Goal: Communication & Community: Participate in discussion

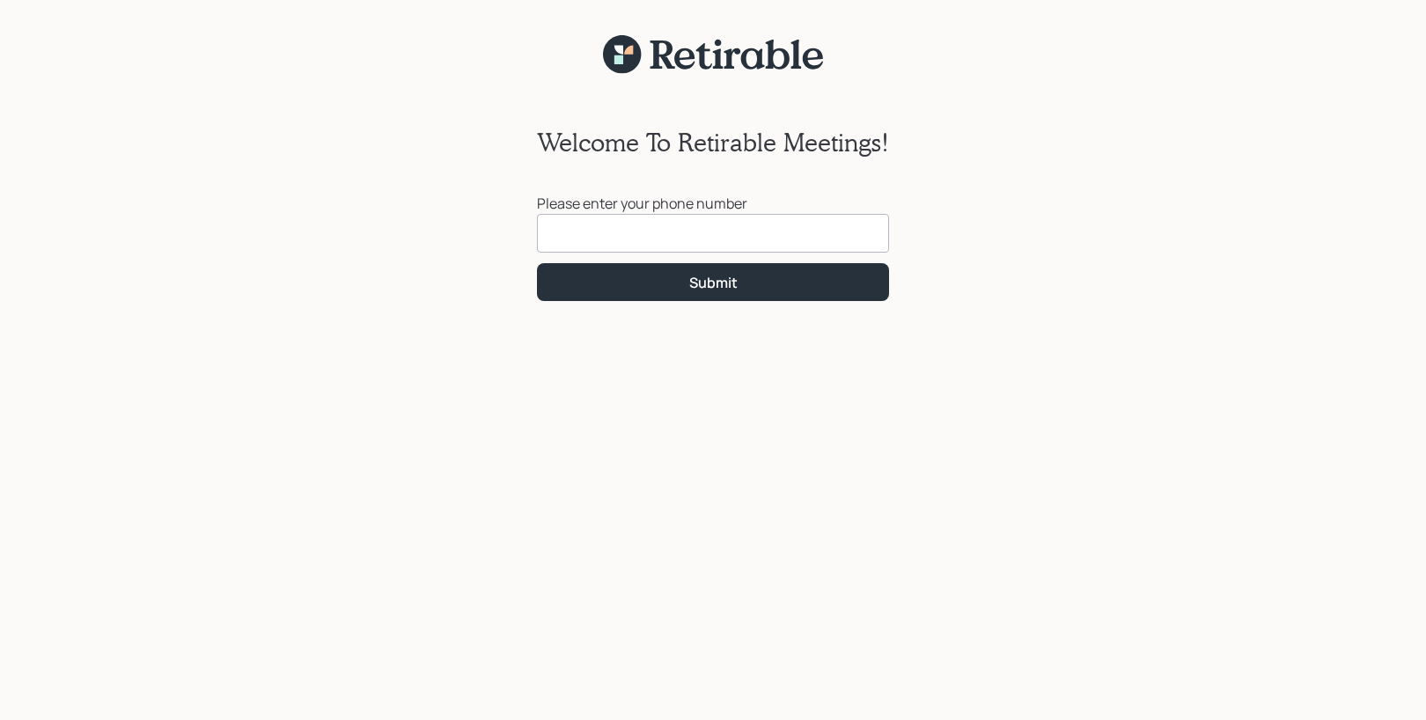
click at [745, 224] on input at bounding box center [713, 233] width 352 height 39
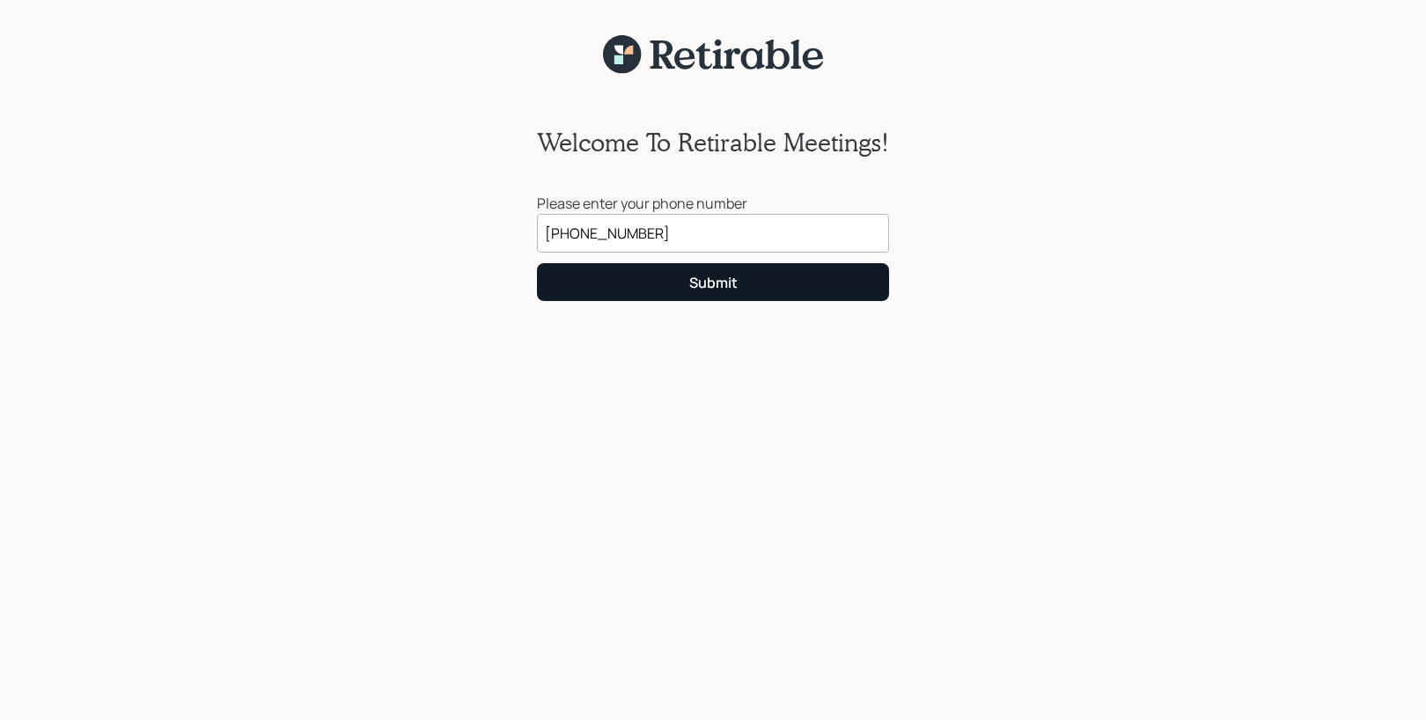
type input "[PHONE_NUMBER]"
click at [726, 287] on div "Submit" at bounding box center [713, 282] width 48 height 19
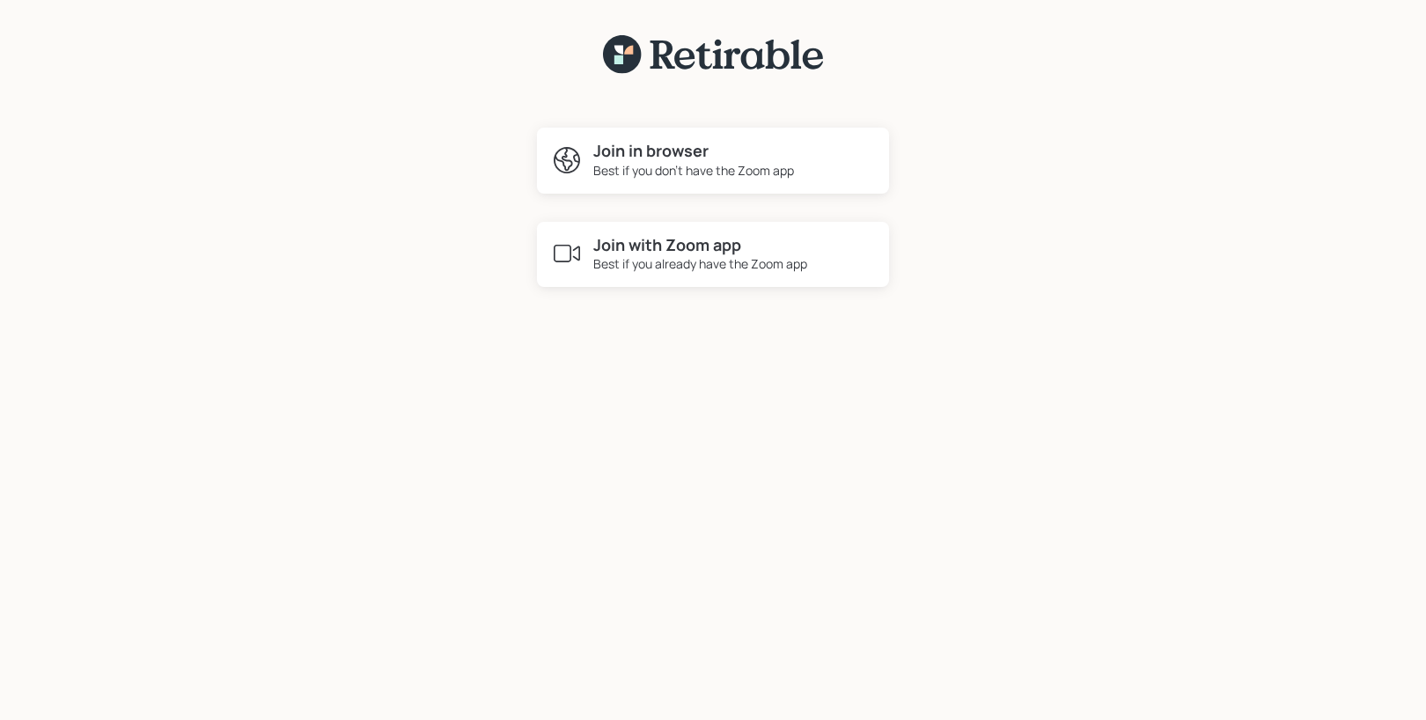
click at [746, 171] on div "Best if you don't have the Zoom app" at bounding box center [693, 170] width 201 height 18
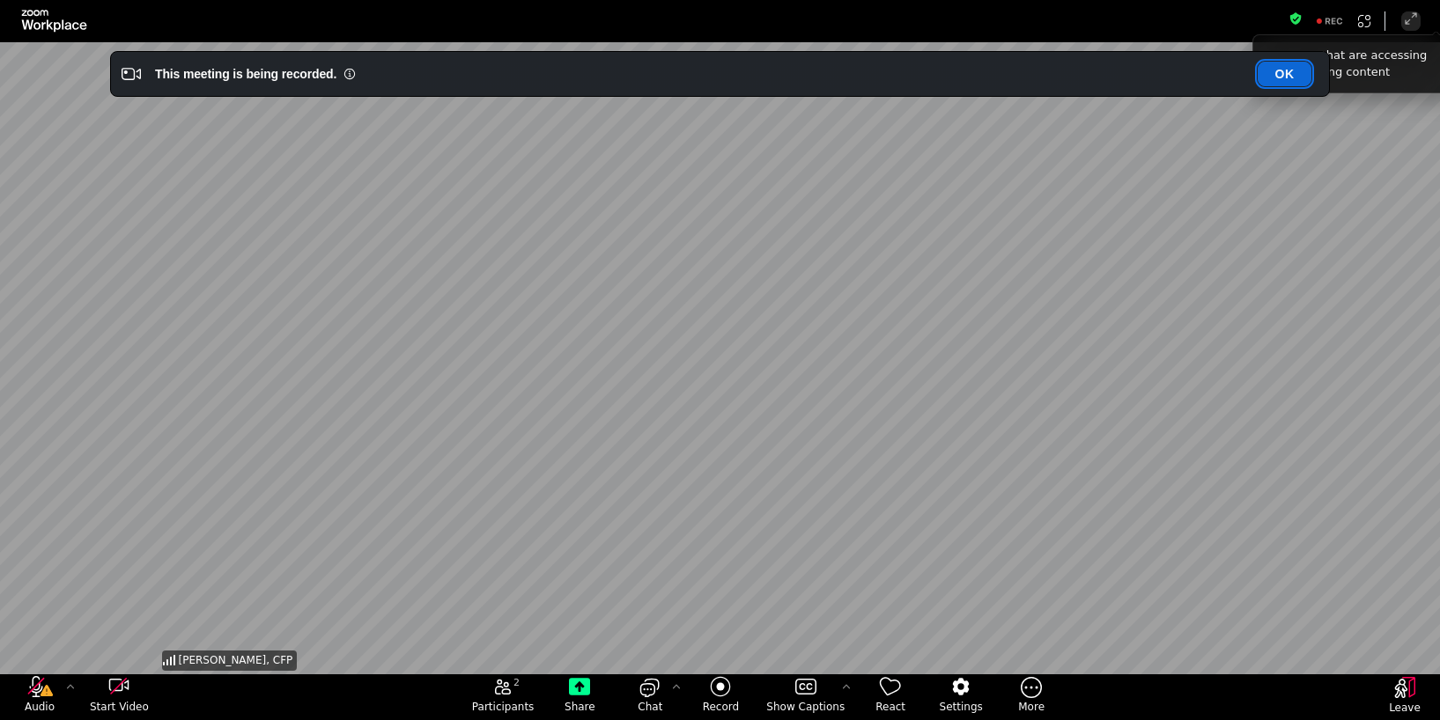
click at [1279, 78] on button "OK" at bounding box center [1284, 74] width 54 height 25
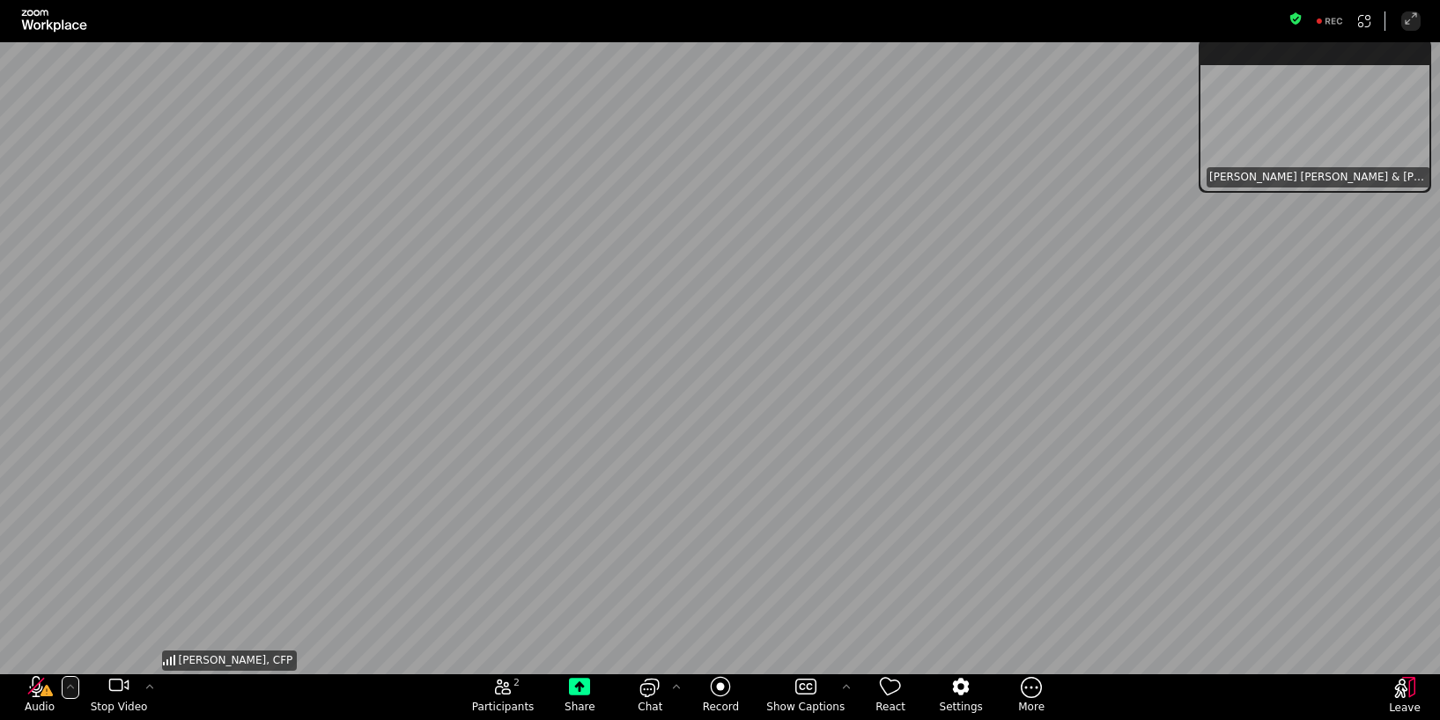
click at [74, 689] on icon "More audio controls" at bounding box center [70, 687] width 14 height 14
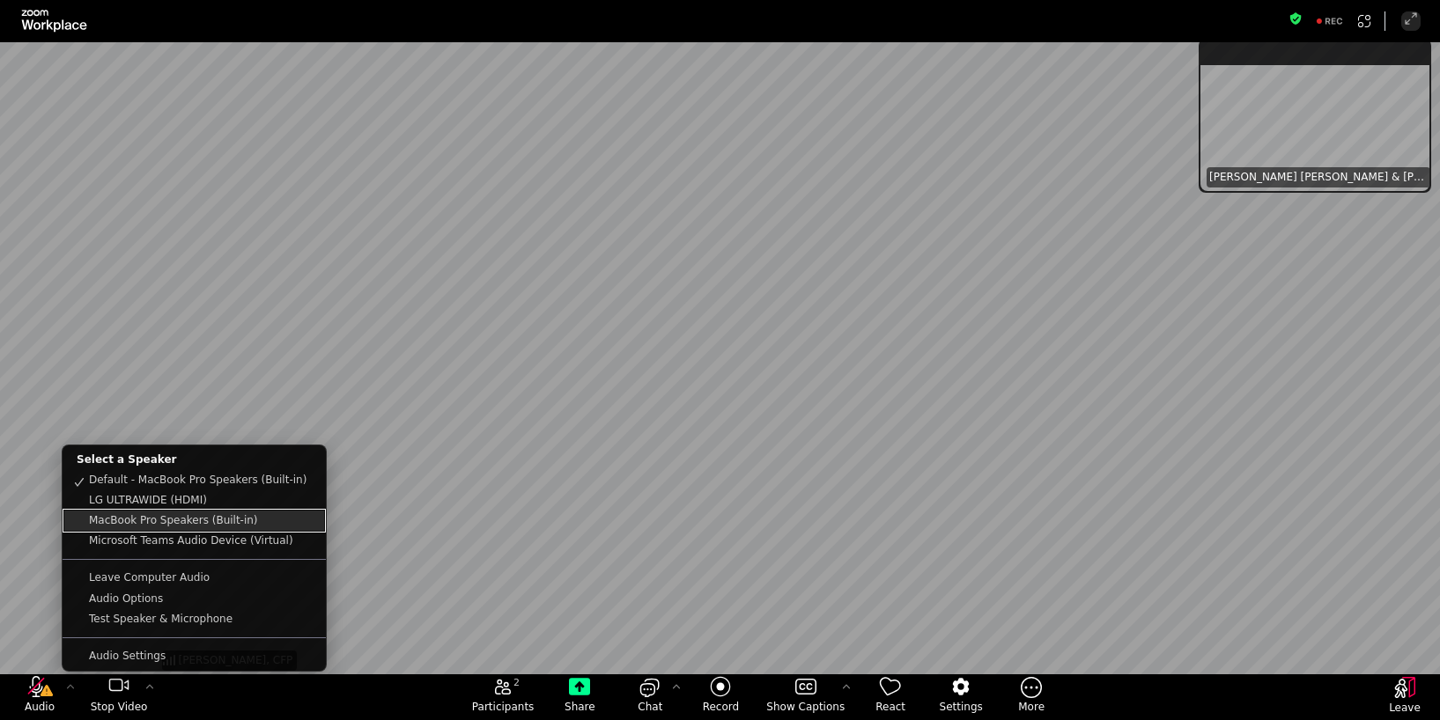
click at [159, 516] on link "MacBook Pro Speakers (Built-in)" at bounding box center [194, 521] width 260 height 20
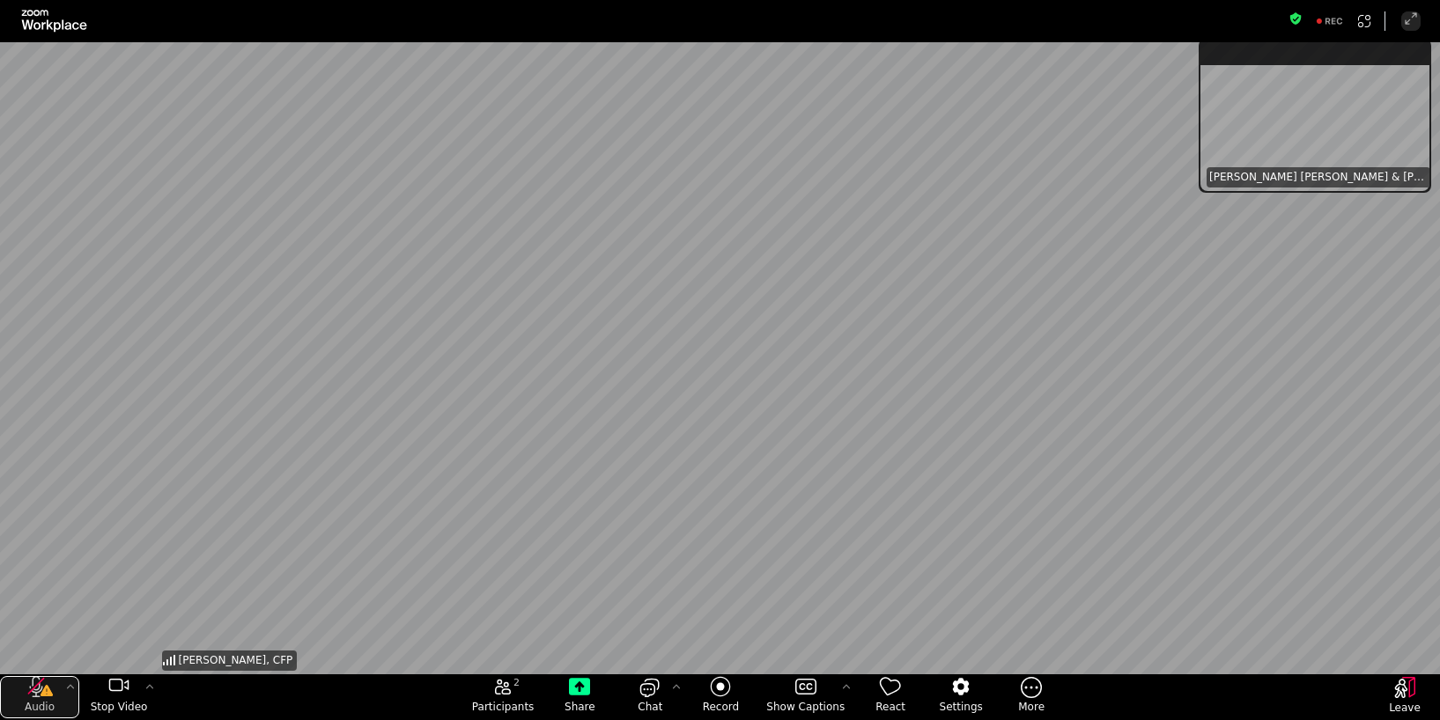
click at [42, 681] on icon "audio" at bounding box center [40, 686] width 28 height 21
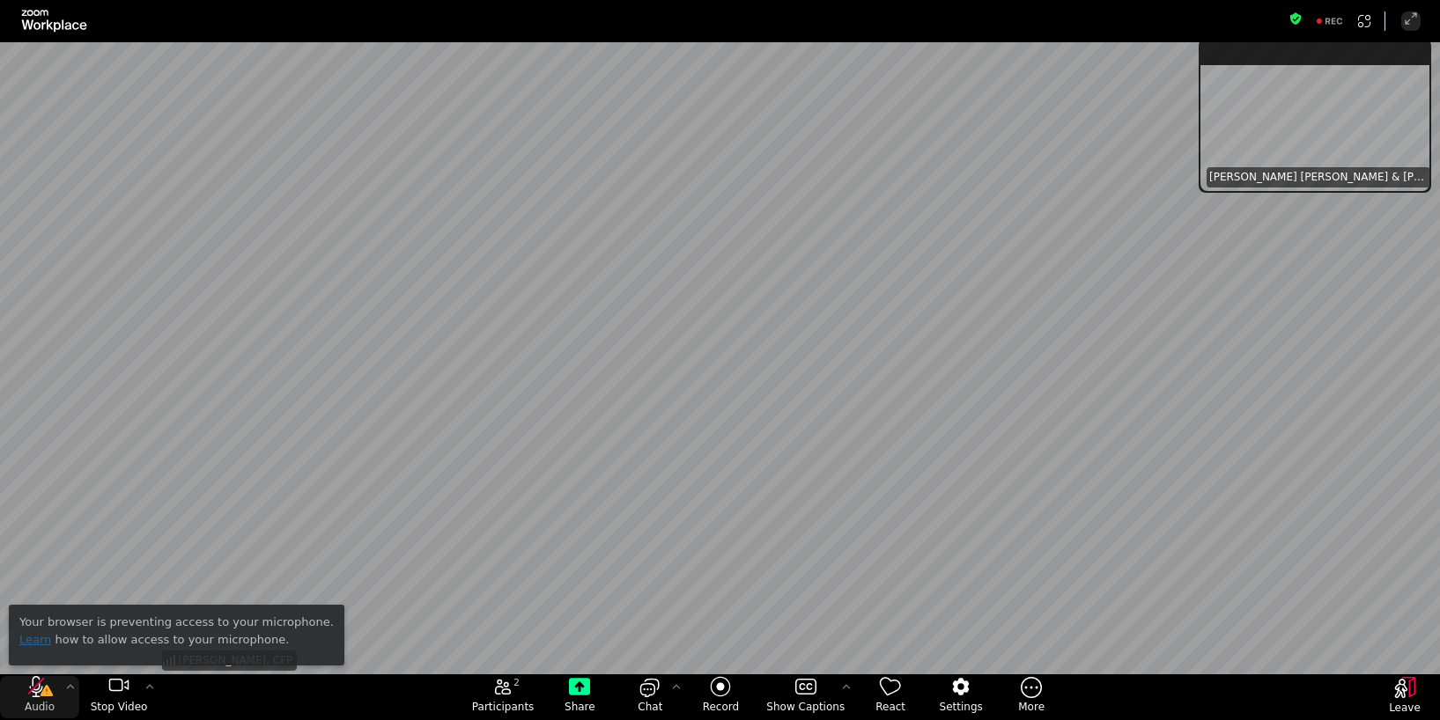
click at [38, 642] on link "Learn" at bounding box center [35, 639] width 32 height 13
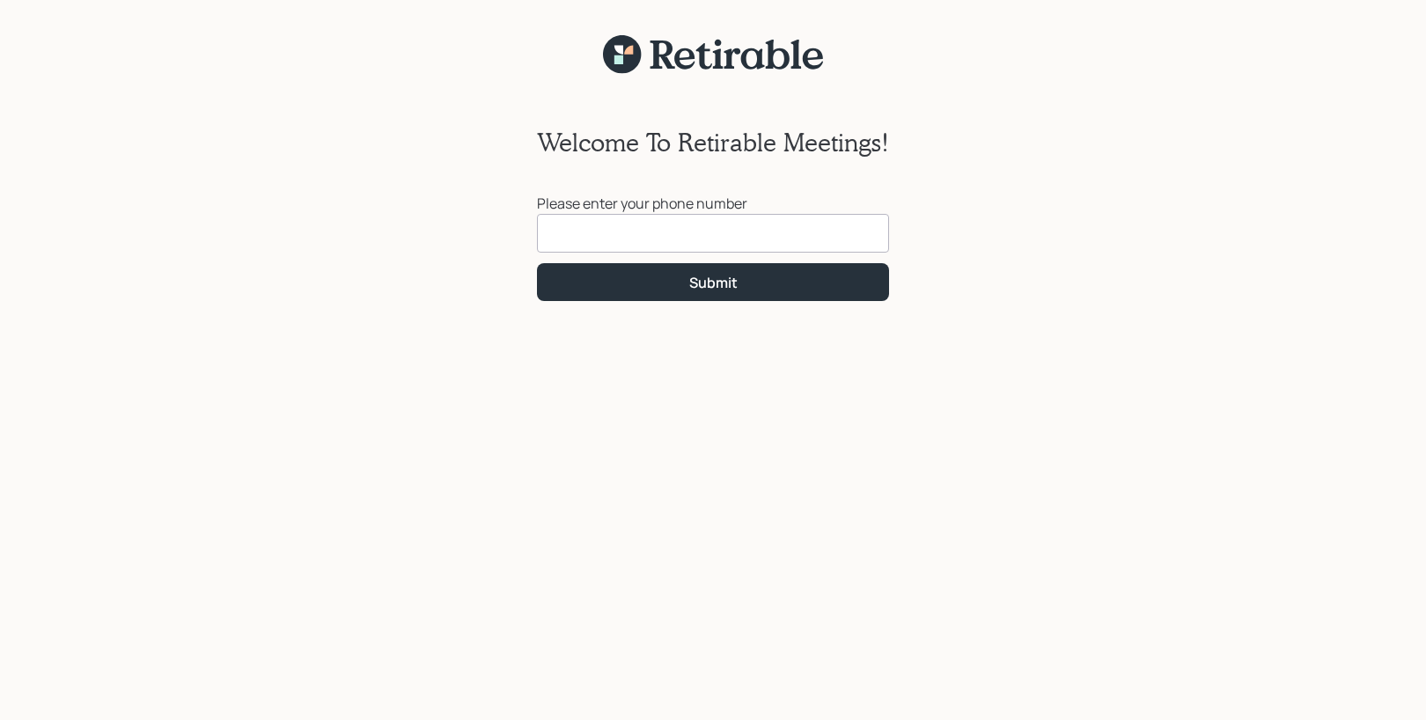
click at [611, 228] on input at bounding box center [713, 233] width 352 height 39
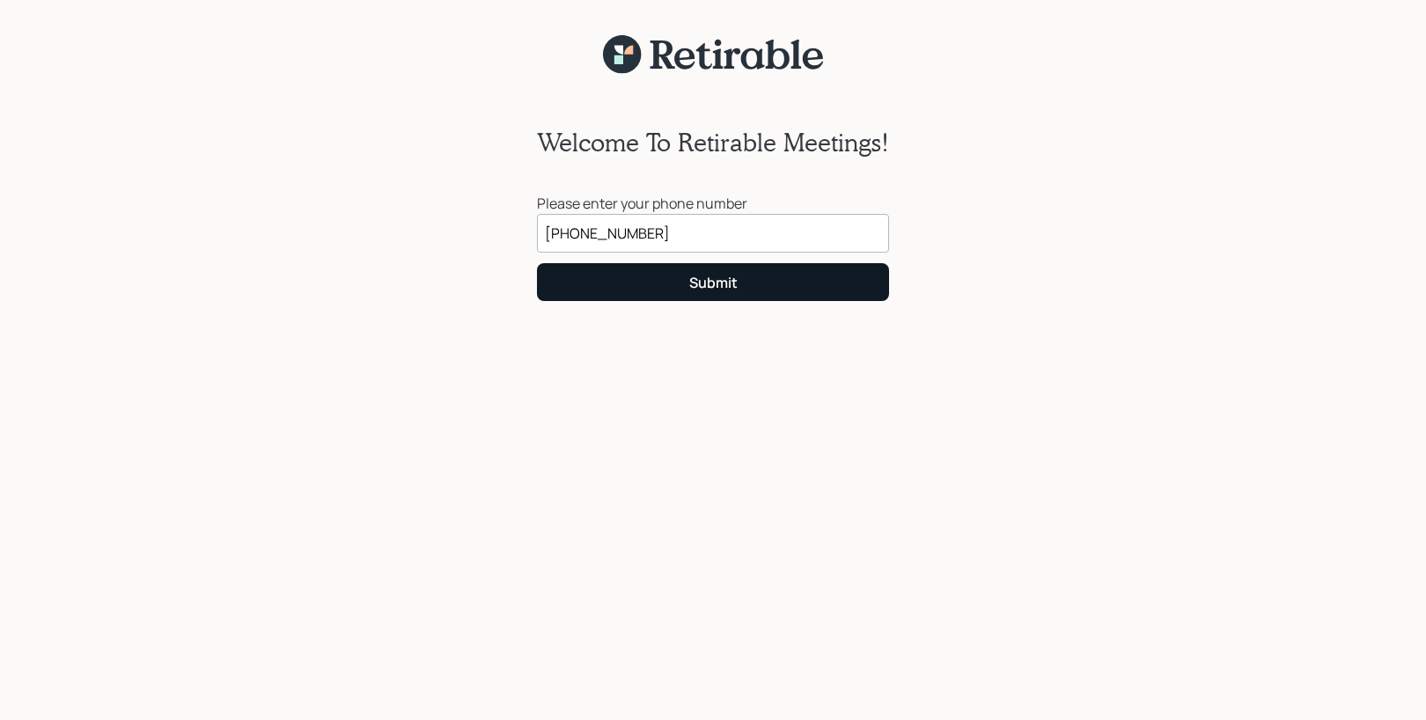
type input "[PHONE_NUMBER]"
click at [670, 277] on button "Submit" at bounding box center [713, 282] width 352 height 38
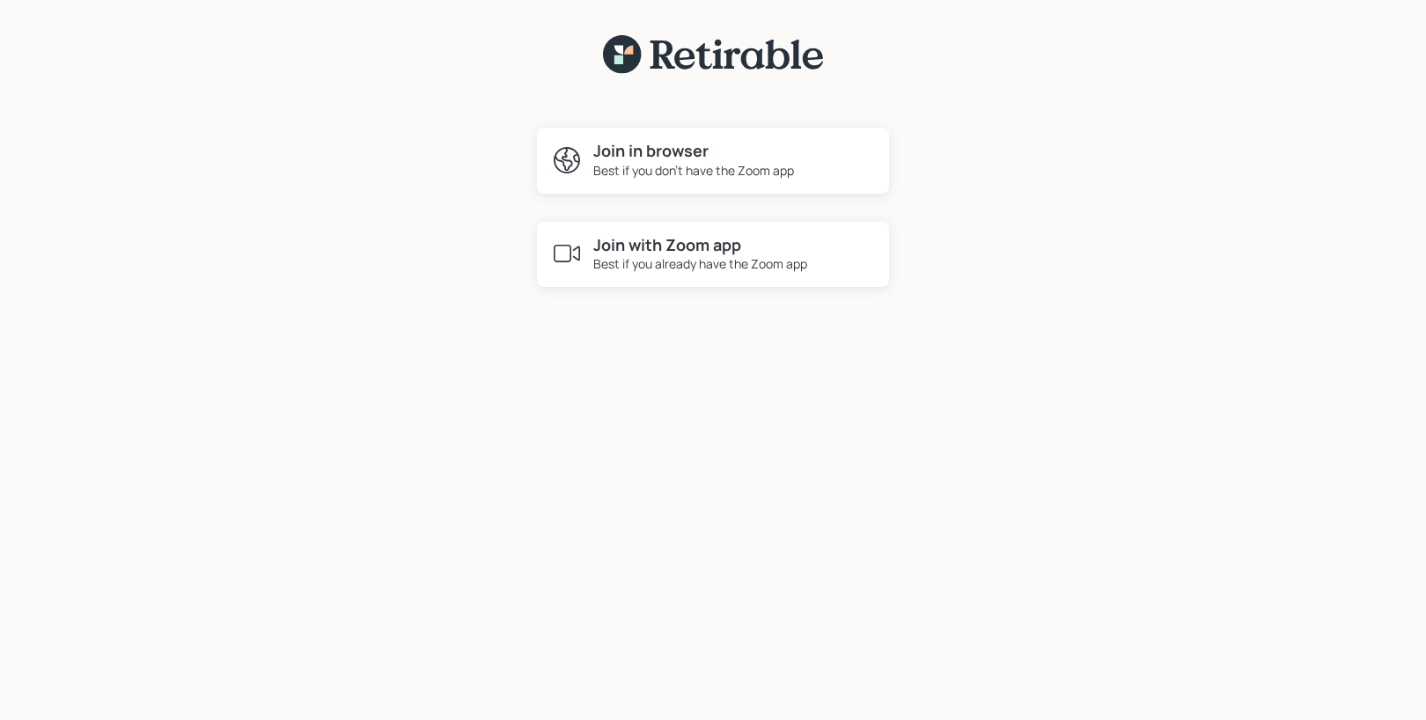
click at [676, 174] on div "Best if you don't have the Zoom app" at bounding box center [693, 170] width 201 height 18
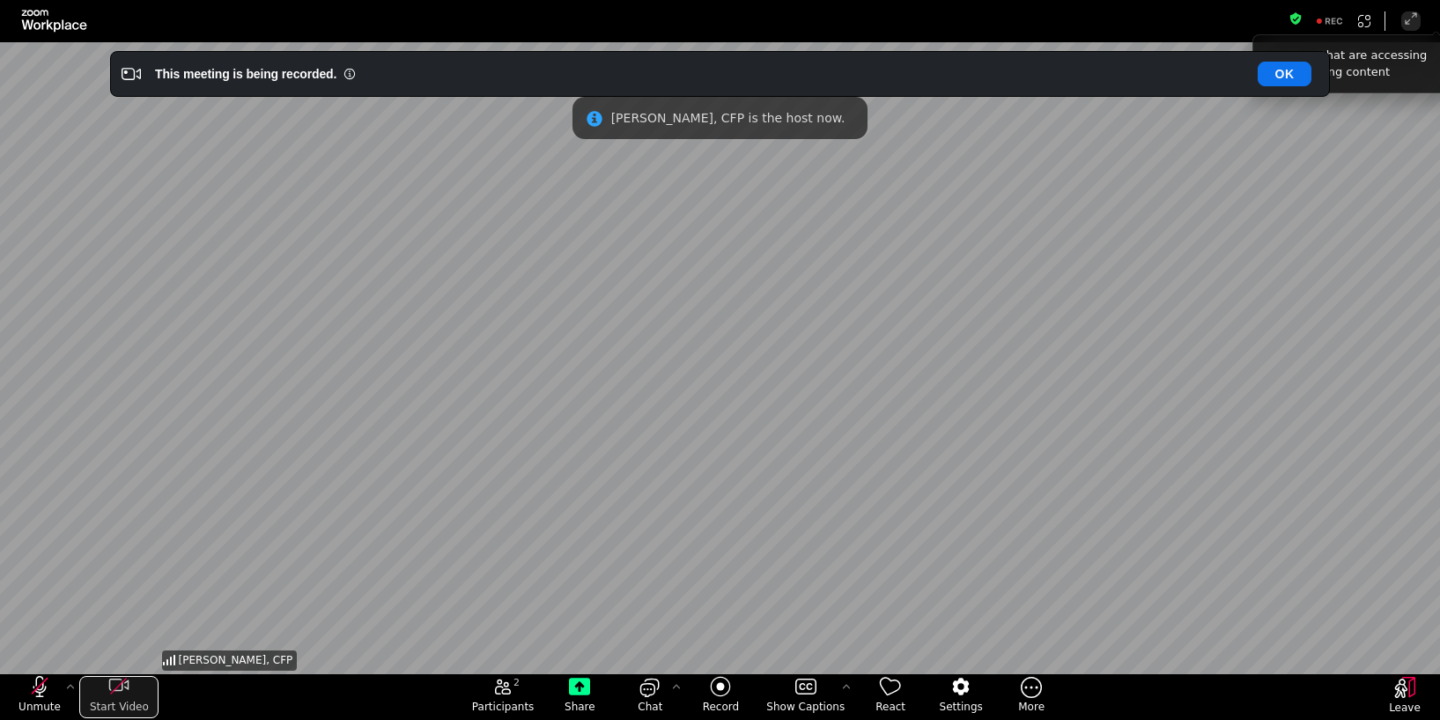
click at [115, 688] on icon "start my video" at bounding box center [118, 686] width 21 height 21
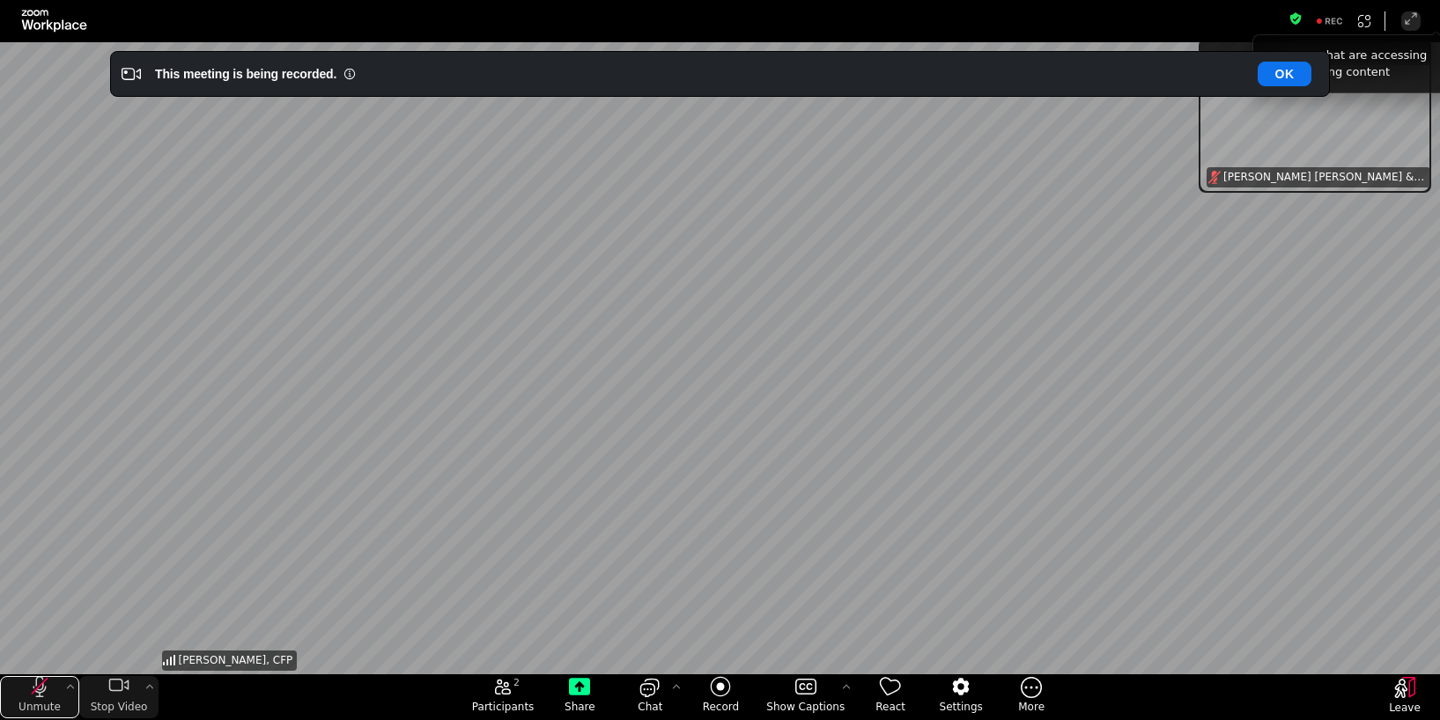
click at [36, 689] on icon "unmute my microphone" at bounding box center [39, 686] width 15 height 15
click at [1293, 66] on button "OK" at bounding box center [1284, 74] width 54 height 25
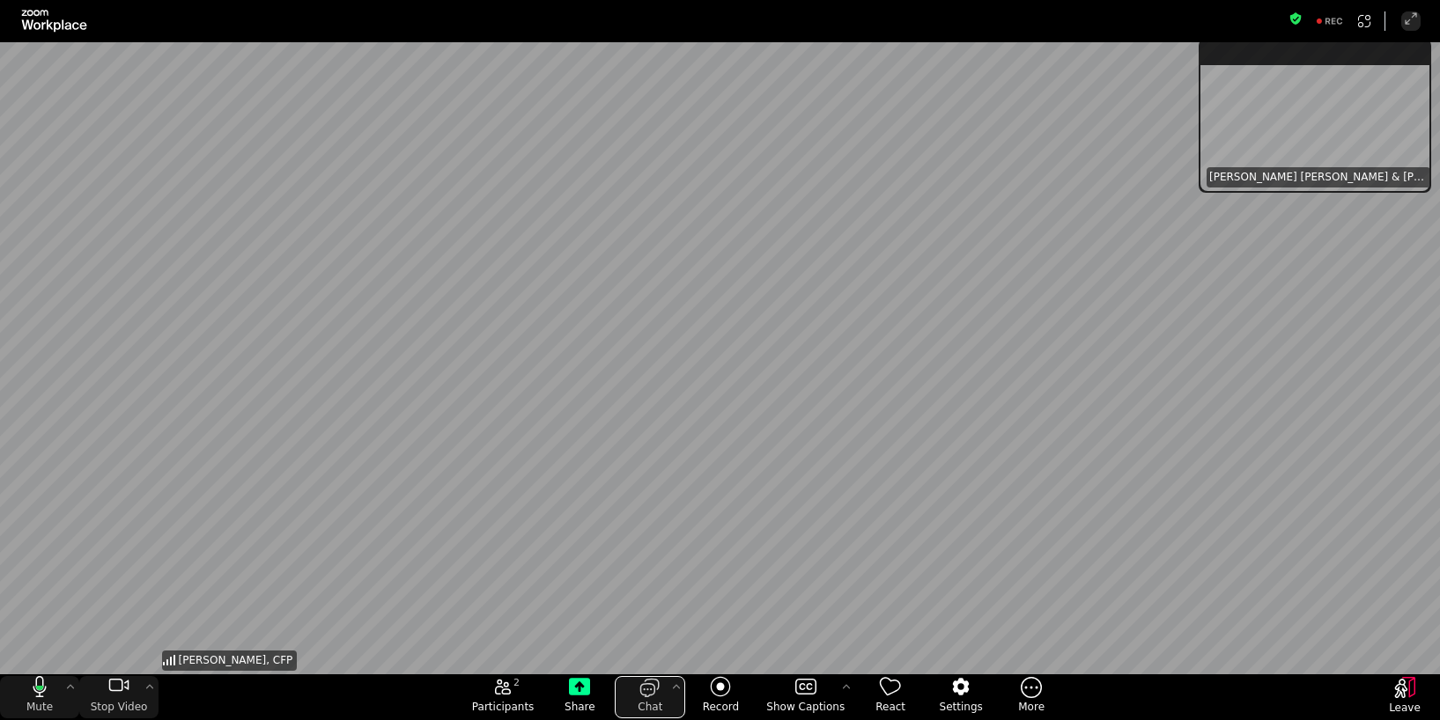
click at [637, 704] on button "Chat" at bounding box center [650, 697] width 70 height 42
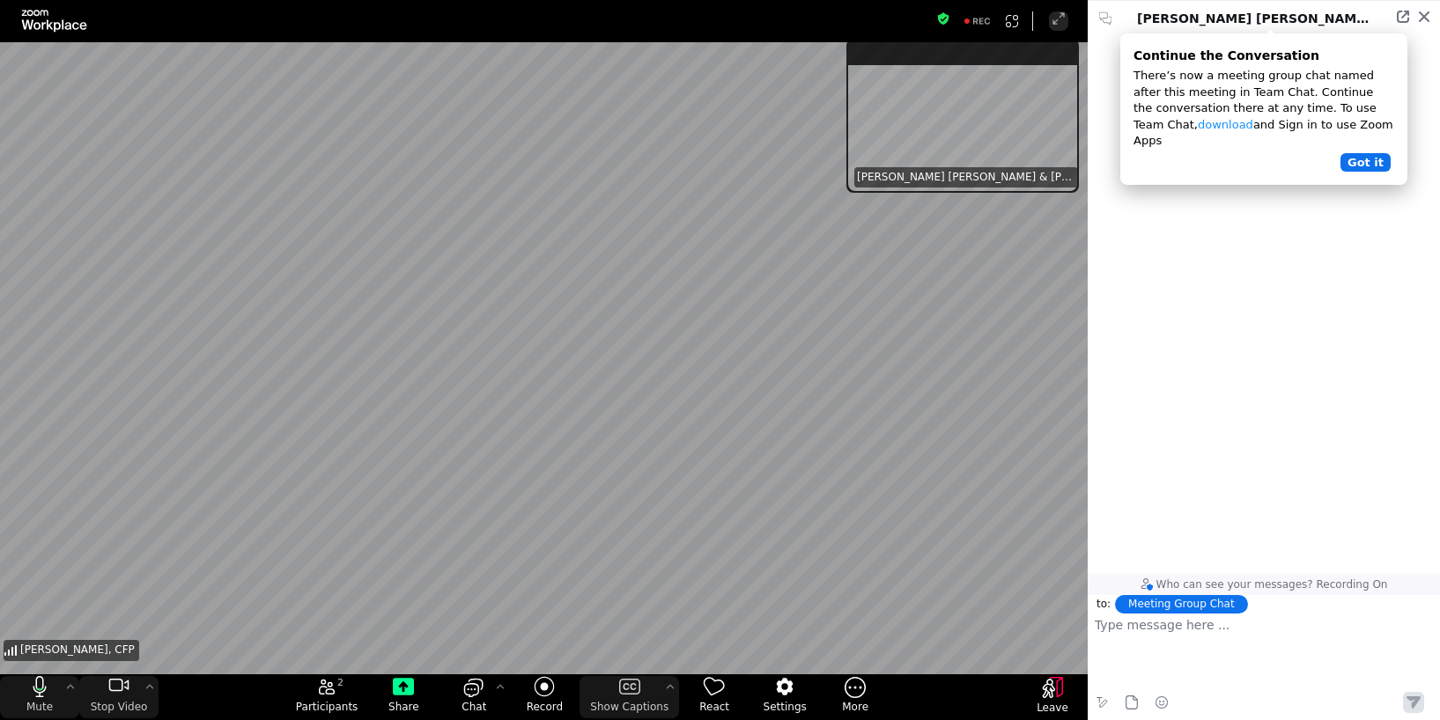
scroll to position [525, 342]
click at [1232, 642] on div at bounding box center [1263, 654] width 338 height 75
click at [1380, 153] on button "Got it" at bounding box center [1365, 162] width 50 height 18
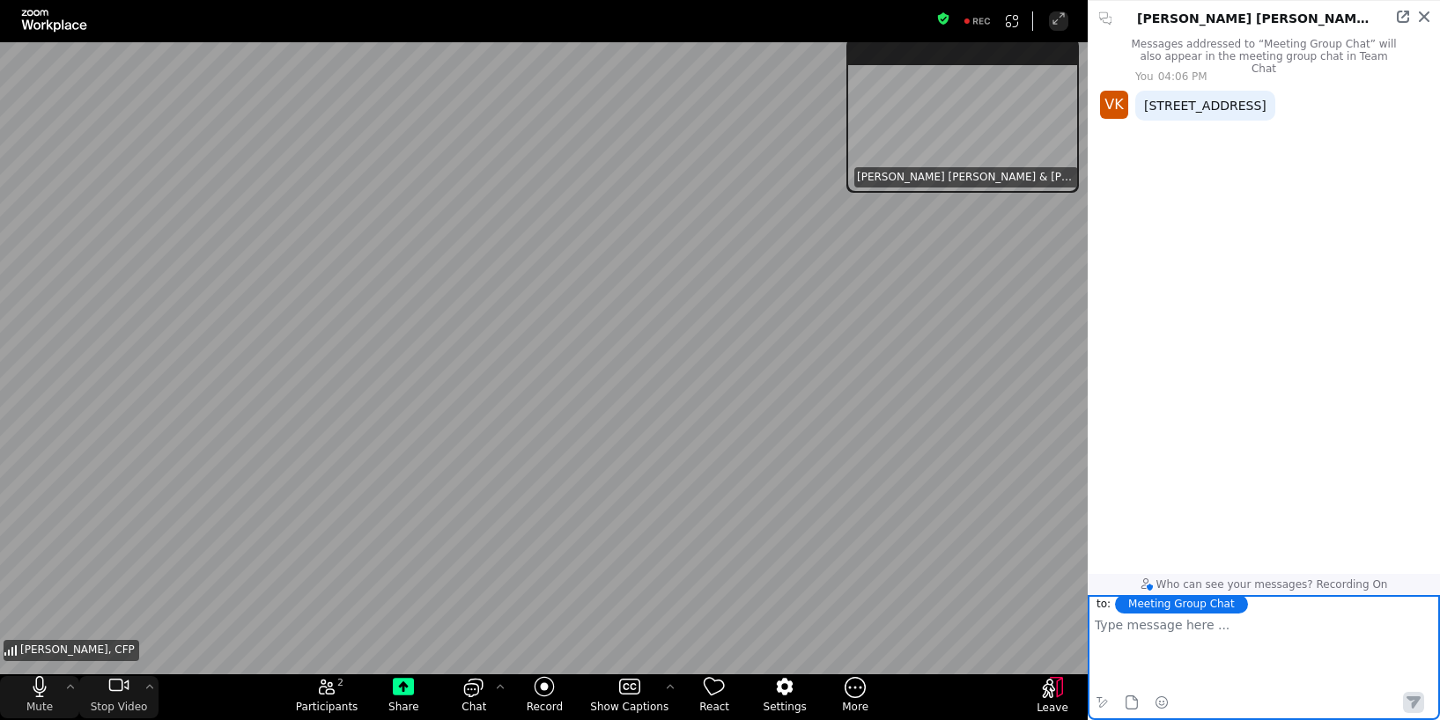
click at [1279, 645] on div at bounding box center [1263, 654] width 338 height 75
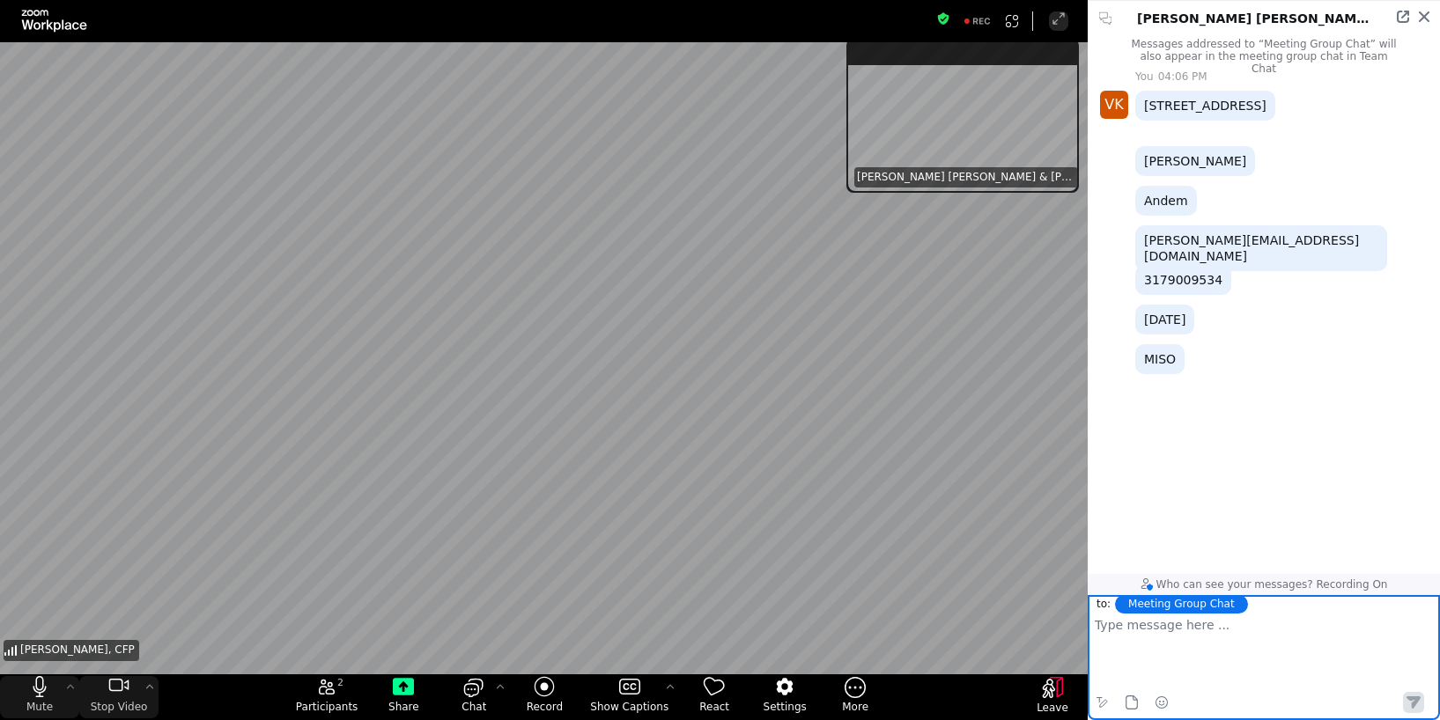
click at [1168, 635] on div at bounding box center [1263, 654] width 338 height 75
click at [1243, 659] on div at bounding box center [1263, 654] width 338 height 75
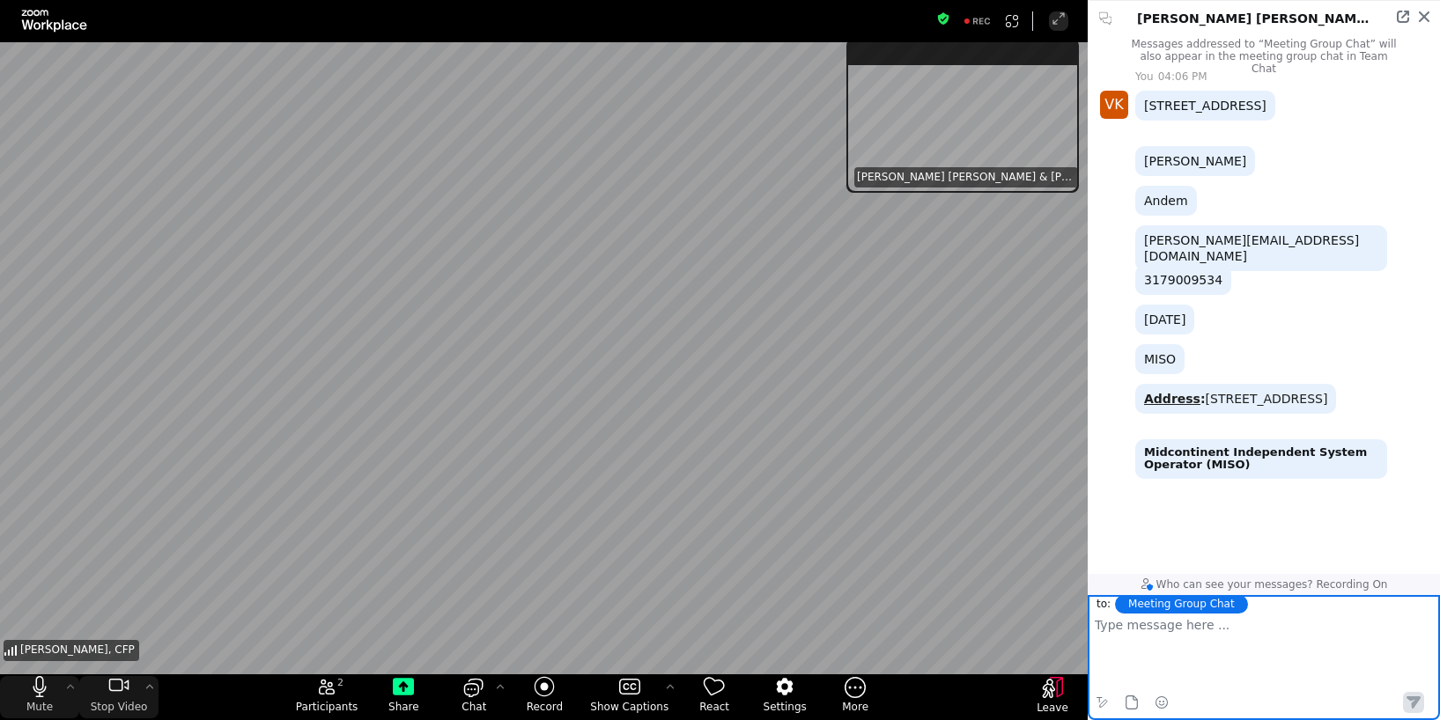
click at [1332, 645] on div at bounding box center [1263, 654] width 338 height 75
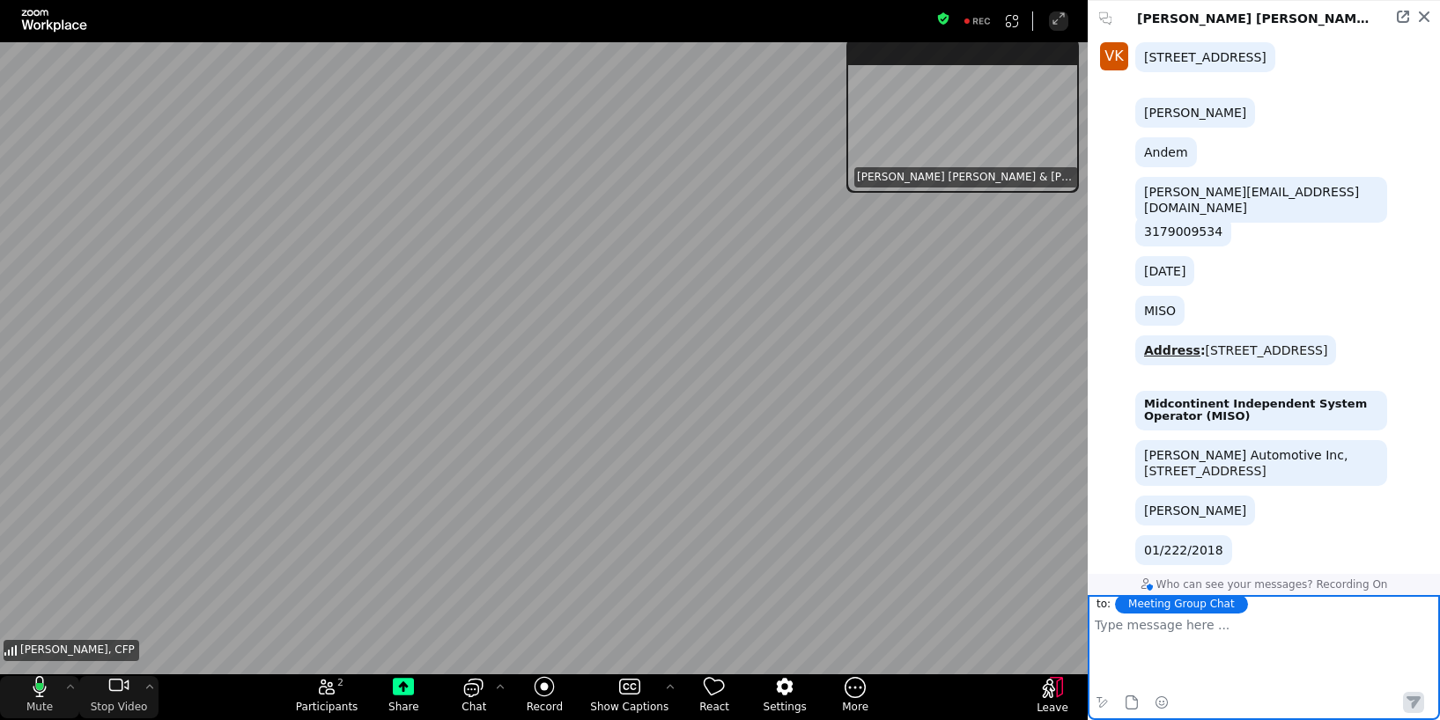
scroll to position [88, 0]
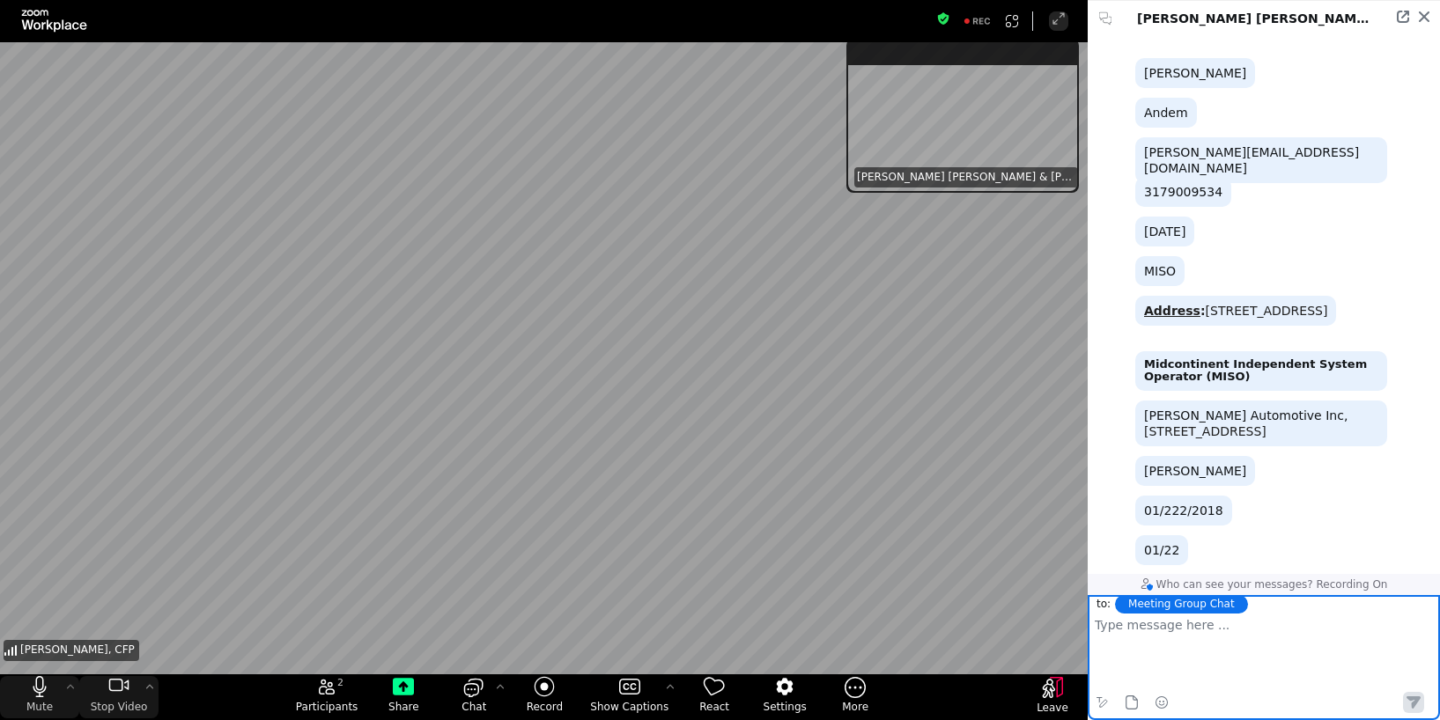
click at [1243, 645] on div at bounding box center [1263, 654] width 338 height 75
click at [1165, 626] on p "Rajavardhan Thummala" at bounding box center [1263, 625] width 338 height 16
click at [1304, 620] on p "Rajavardhan Reddy Thummala" at bounding box center [1263, 625] width 338 height 16
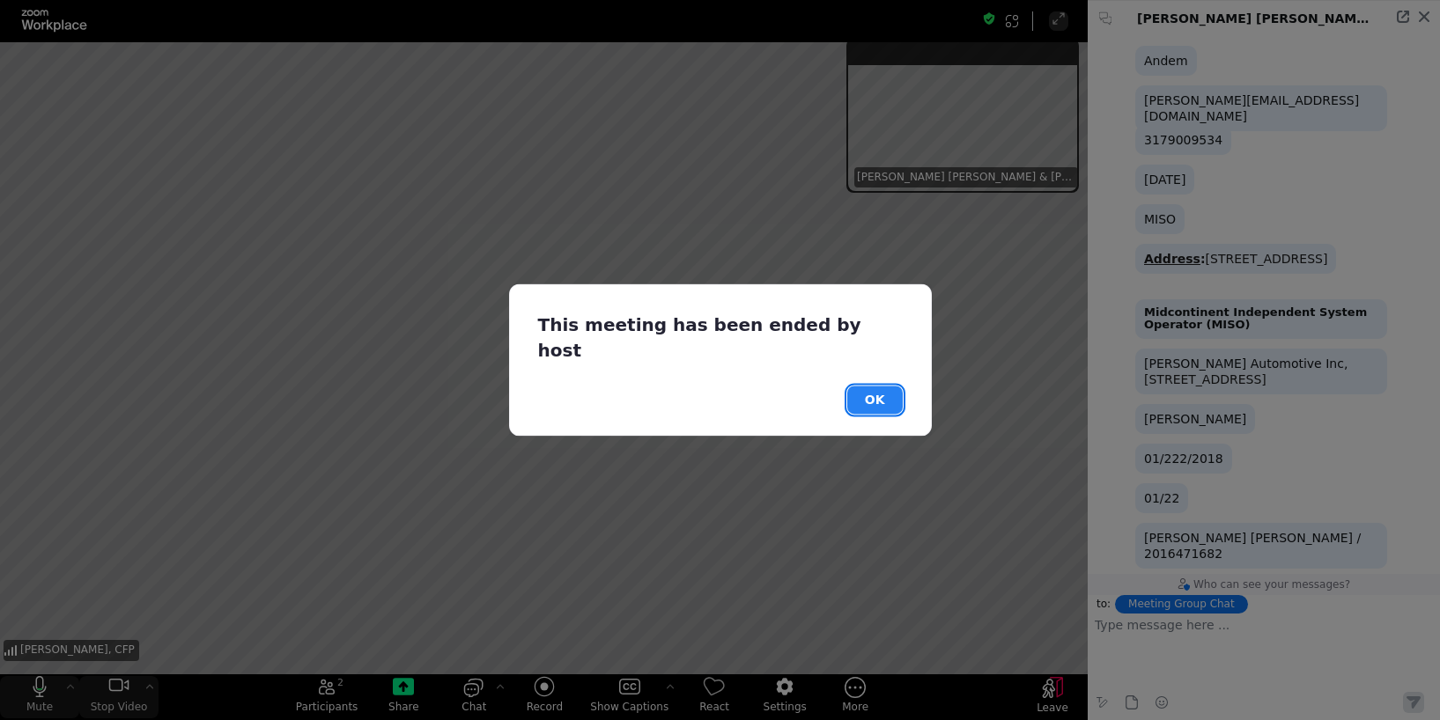
click at [880, 394] on button "OK" at bounding box center [874, 401] width 55 height 28
